Goal: Entertainment & Leisure: Consume media (video, audio)

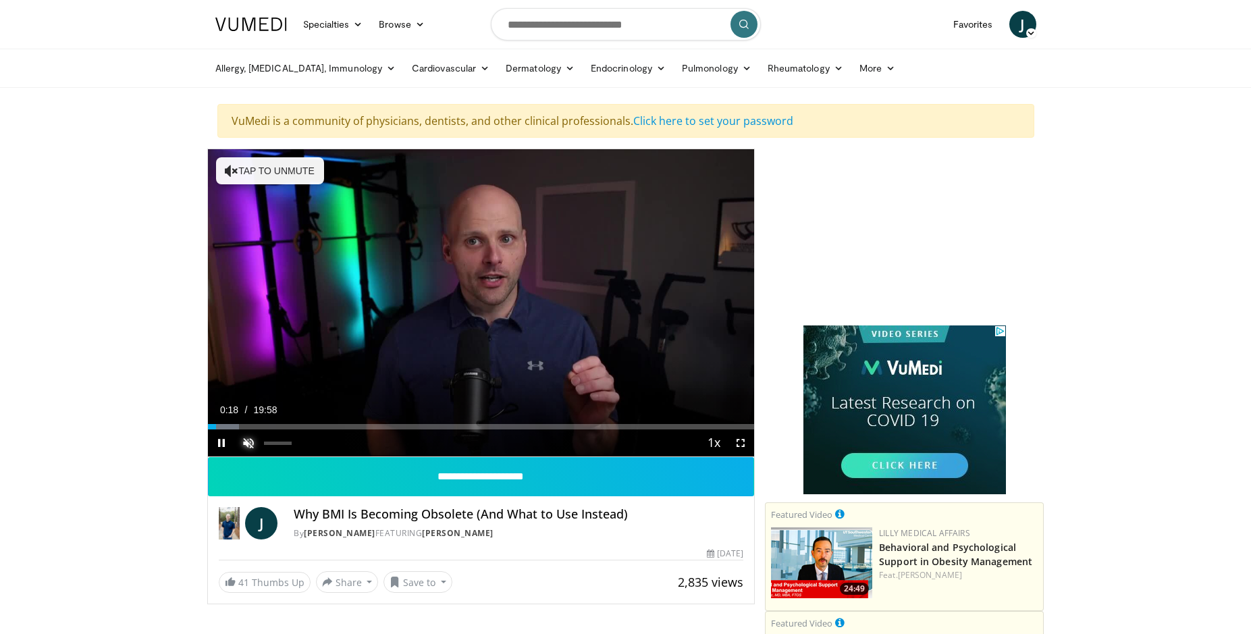
click at [246, 440] on span "Video Player" at bounding box center [248, 442] width 27 height 27
